Goal: Task Accomplishment & Management: Manage account settings

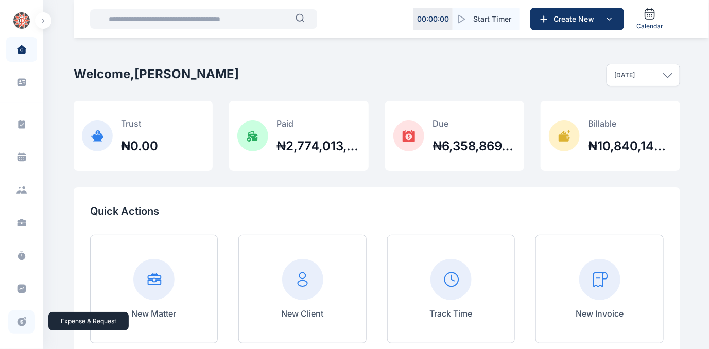
click at [18, 322] on icon at bounding box center [22, 322] width 9 height 9
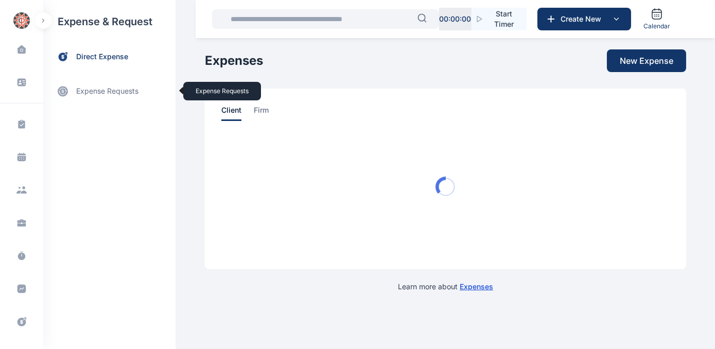
click at [86, 91] on link "expense requests expense requests" at bounding box center [109, 91] width 132 height 25
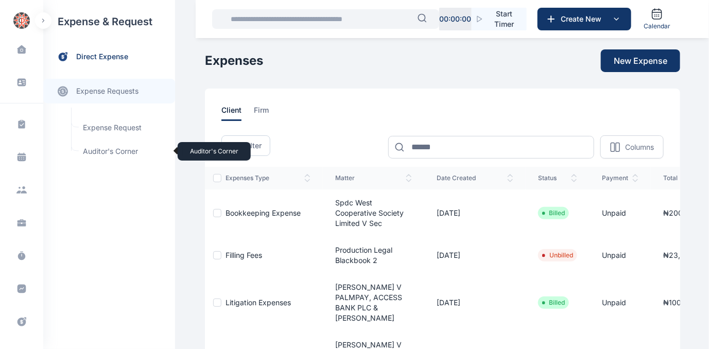
click at [95, 150] on span "Auditor's Corner Auditor's Corner" at bounding box center [123, 152] width 93 height 20
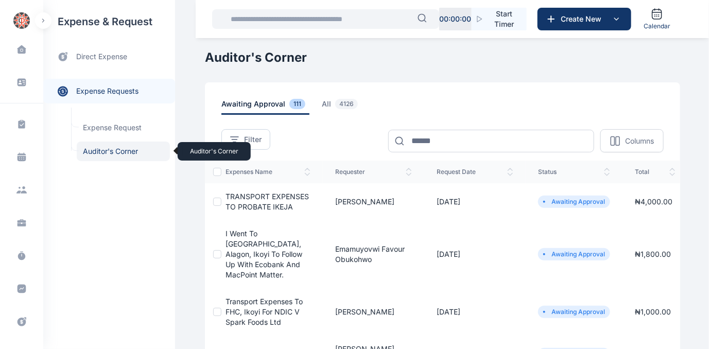
click at [99, 149] on span "Auditor's Corner Auditor's Corner" at bounding box center [123, 152] width 93 height 20
click at [100, 150] on span "Auditor's Corner Auditor's Corner" at bounding box center [123, 152] width 93 height 20
click at [247, 198] on span "TRANSPORT EXPENSES TO PROBATE IKEJA" at bounding box center [267, 201] width 83 height 19
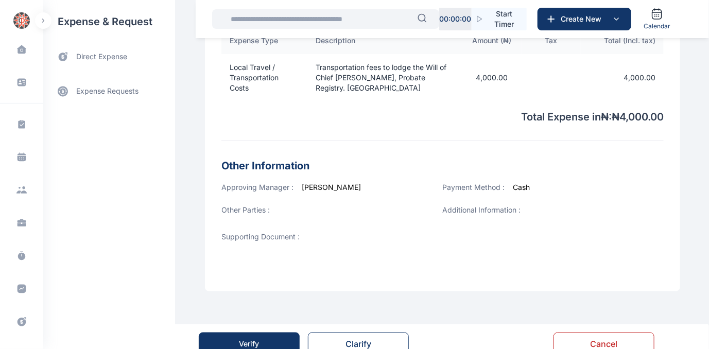
scroll to position [354, 0]
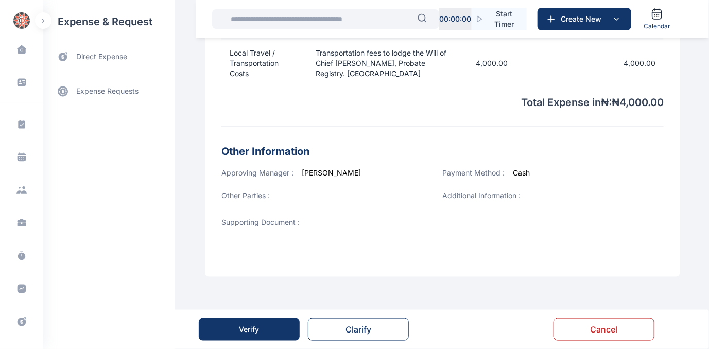
click at [228, 336] on button "Verify" at bounding box center [249, 329] width 101 height 23
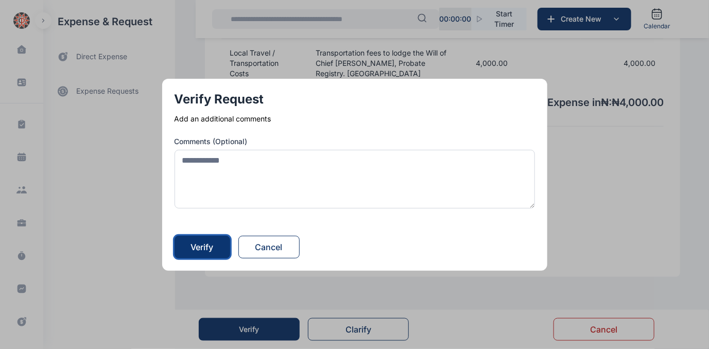
click at [223, 244] on button "Verify" at bounding box center [203, 247] width 56 height 23
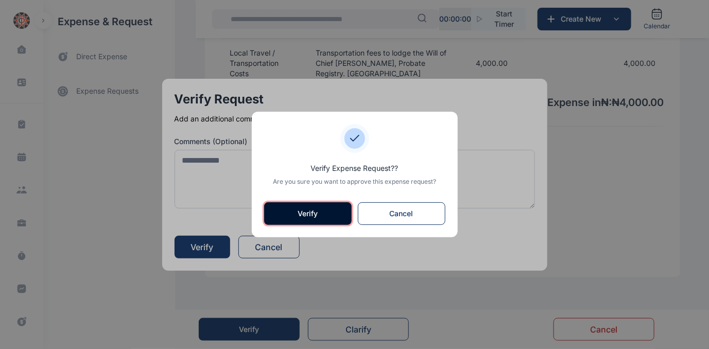
click at [324, 214] on button "Verify" at bounding box center [308, 213] width 88 height 23
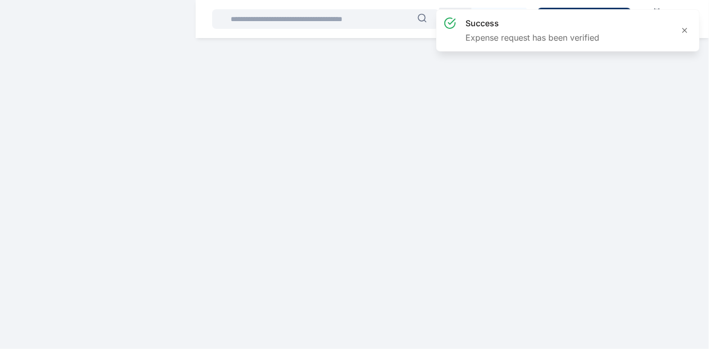
scroll to position [0, 0]
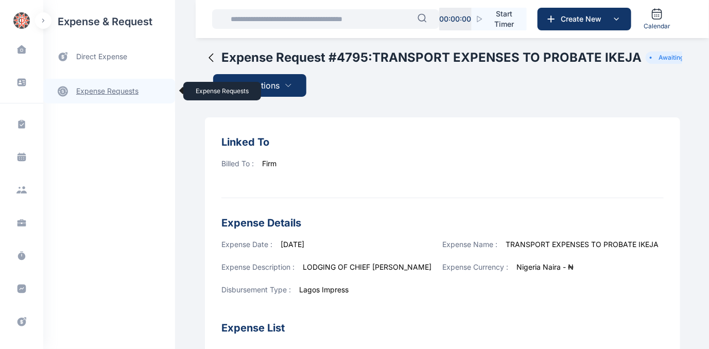
click at [121, 88] on link "expense requests expense requests" at bounding box center [109, 91] width 132 height 25
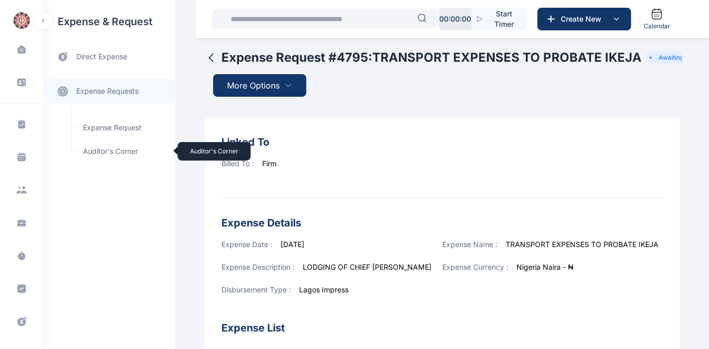
click at [93, 151] on span "Auditor's Corner Auditor's Corner" at bounding box center [123, 152] width 93 height 20
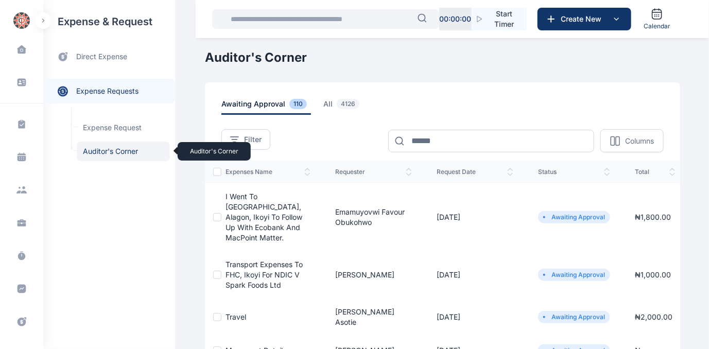
click at [106, 151] on span "Auditor's Corner Auditor's Corner" at bounding box center [123, 152] width 93 height 20
click at [108, 151] on span "Auditor's Corner Auditor's Corner" at bounding box center [123, 152] width 93 height 20
click at [110, 149] on span "Auditor's Corner Auditor's Corner" at bounding box center [123, 152] width 93 height 20
click at [95, 150] on span "Auditor's Corner Auditor's Corner" at bounding box center [123, 152] width 93 height 20
